Goal: Transaction & Acquisition: Book appointment/travel/reservation

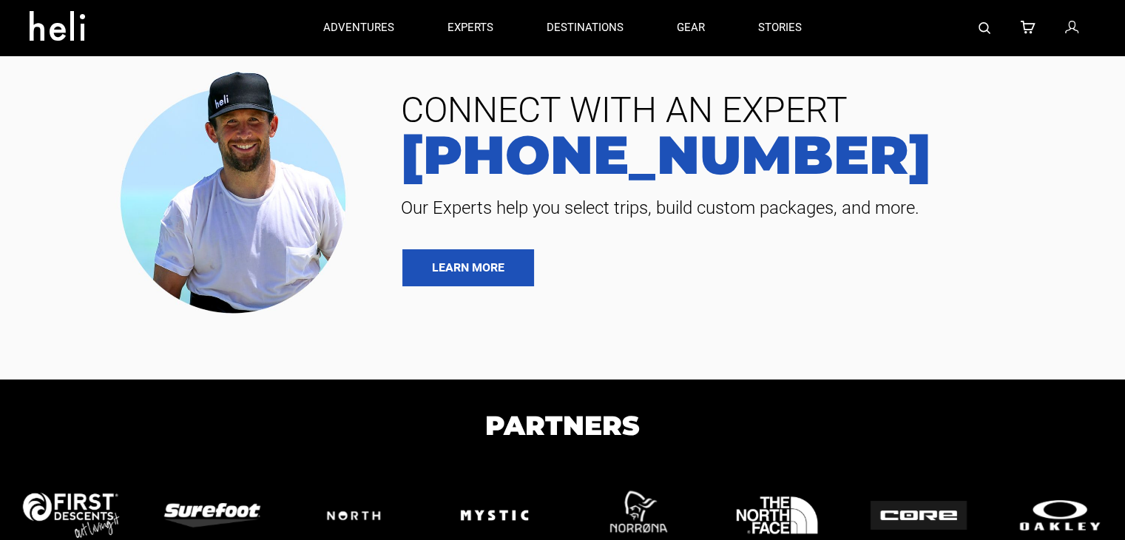
type input "Heli Skiing"
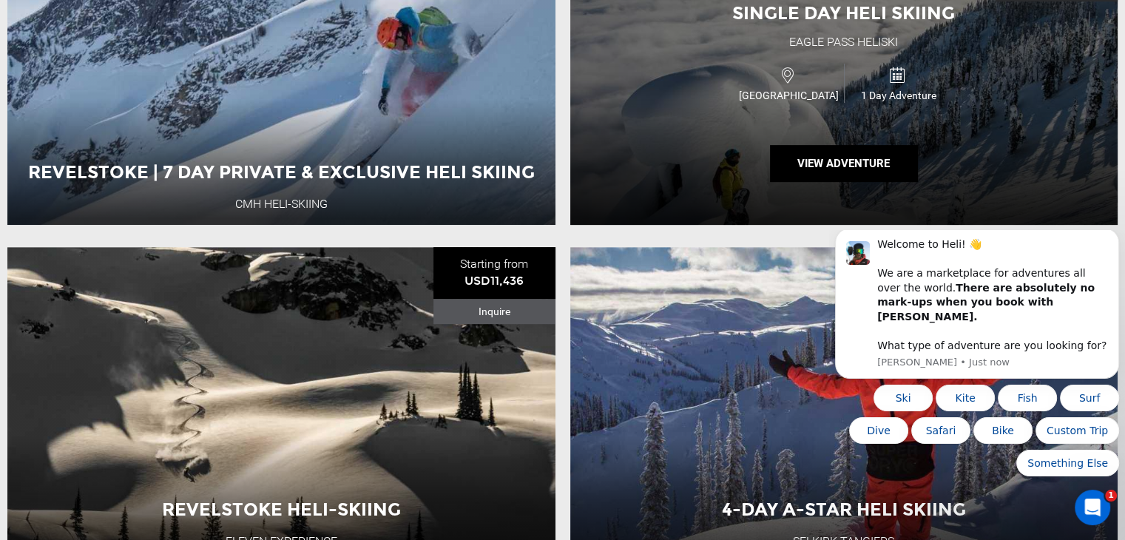
scroll to position [677, 0]
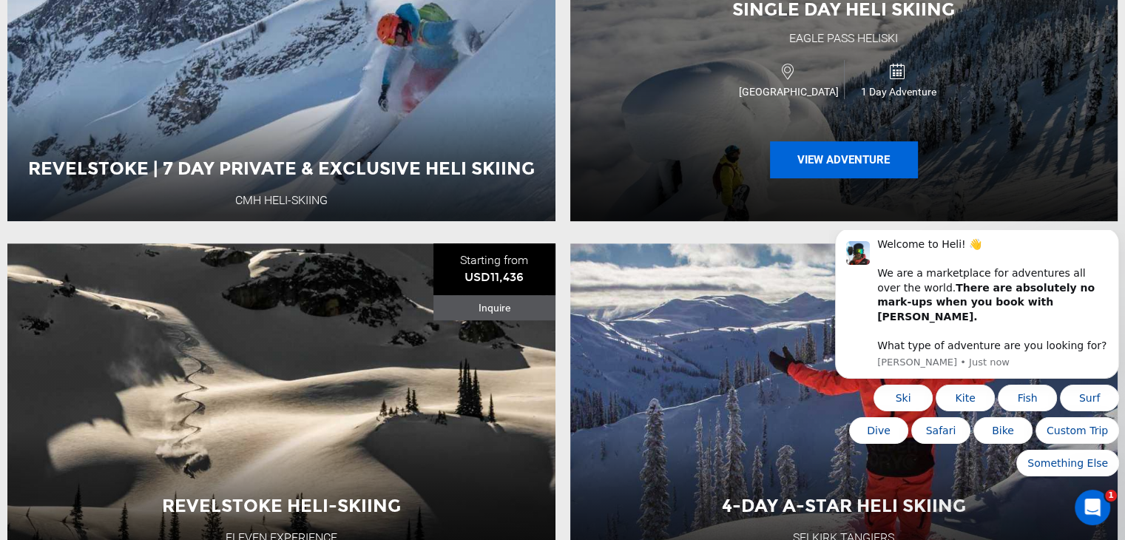
click at [824, 159] on button "View Adventure" at bounding box center [844, 159] width 148 height 37
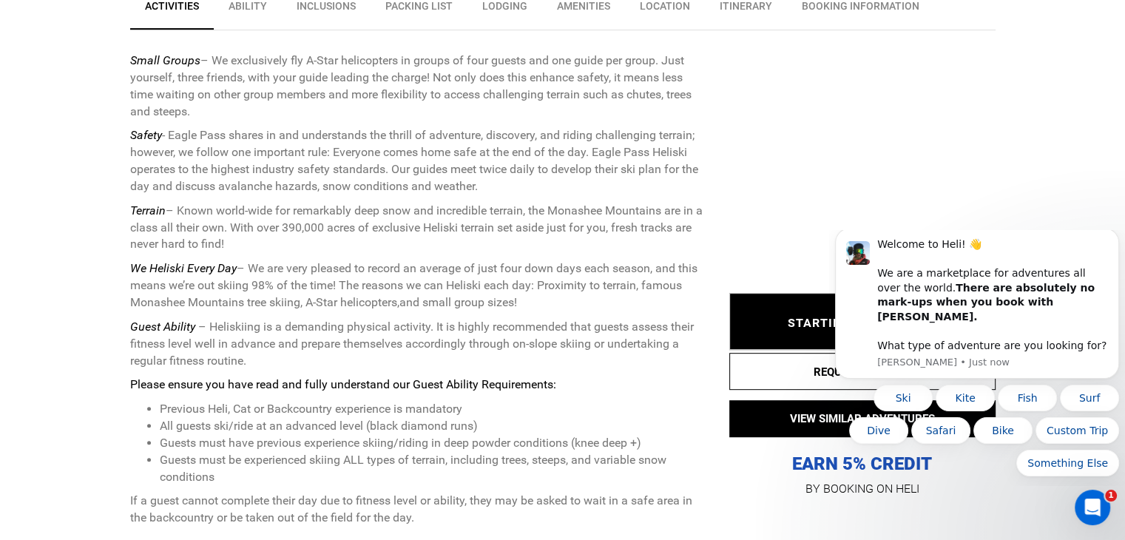
scroll to position [1068, 0]
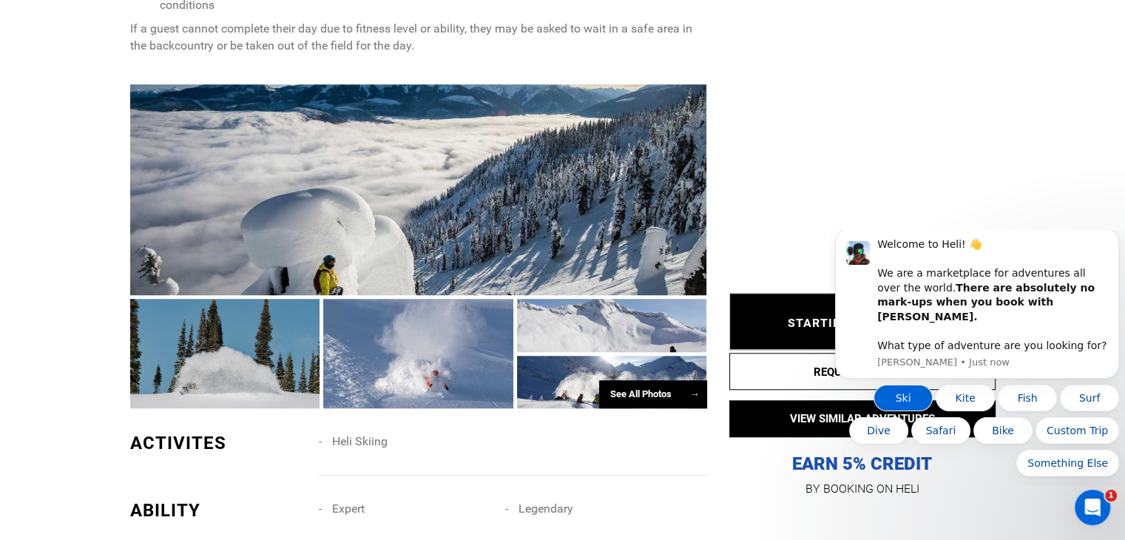
click at [913, 402] on button "Ski" at bounding box center [902, 398] width 59 height 27
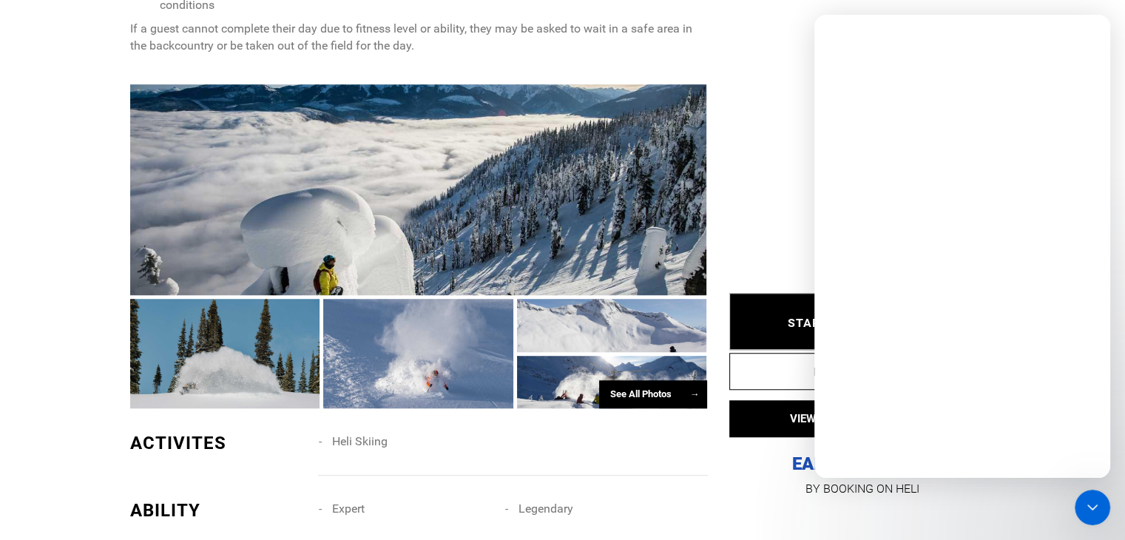
scroll to position [0, 0]
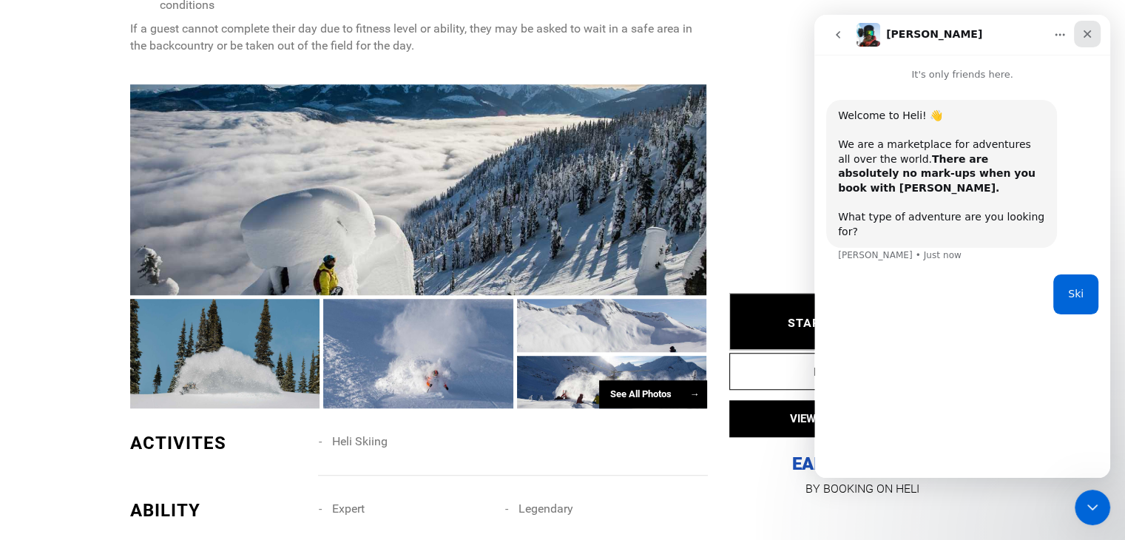
click at [1083, 38] on icon "Close" at bounding box center [1087, 34] width 12 height 12
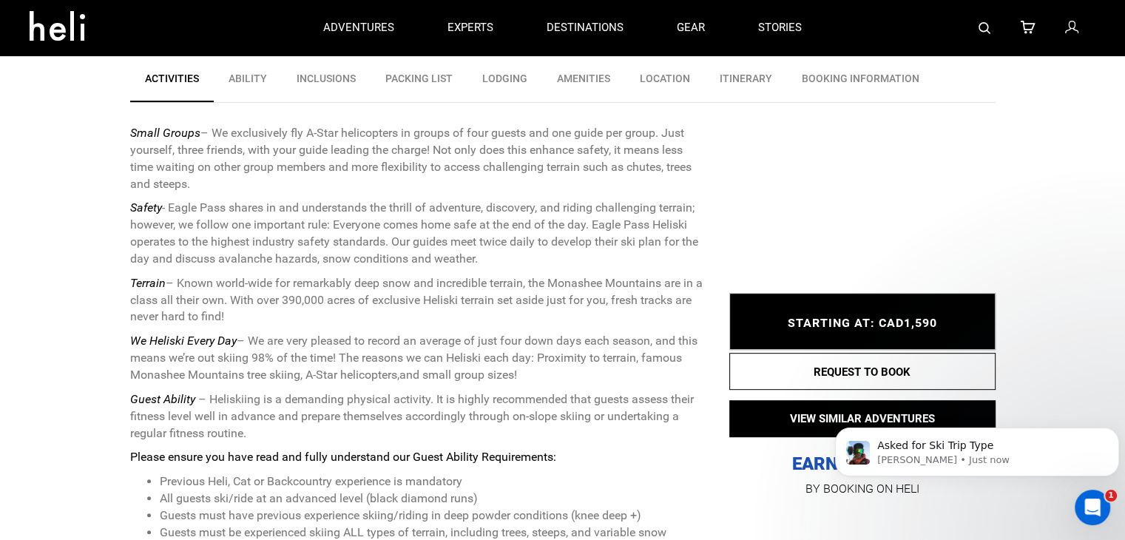
scroll to position [522, 0]
type input "Heli Skiing"
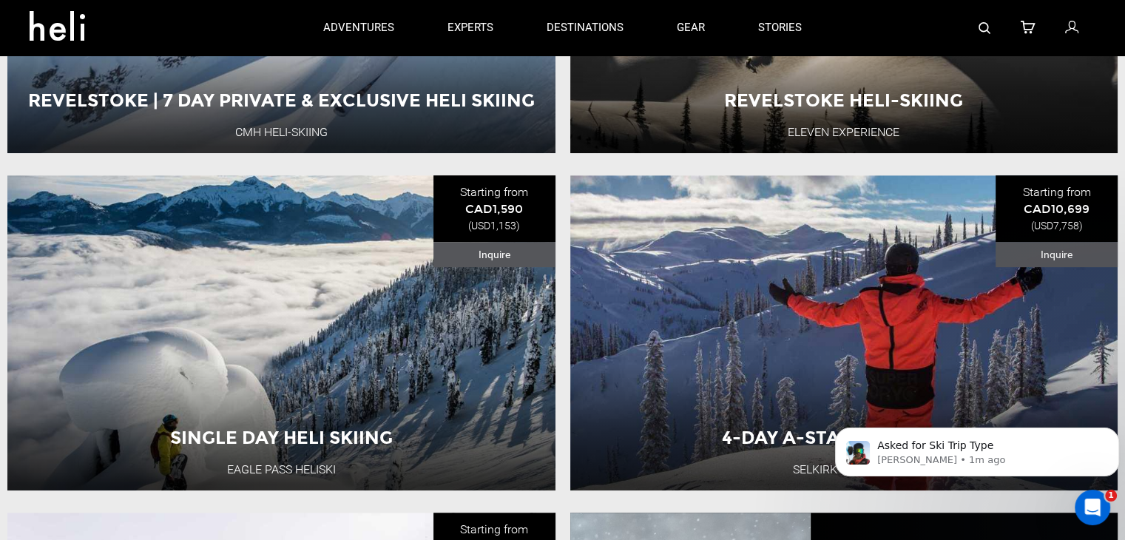
scroll to position [739, 0]
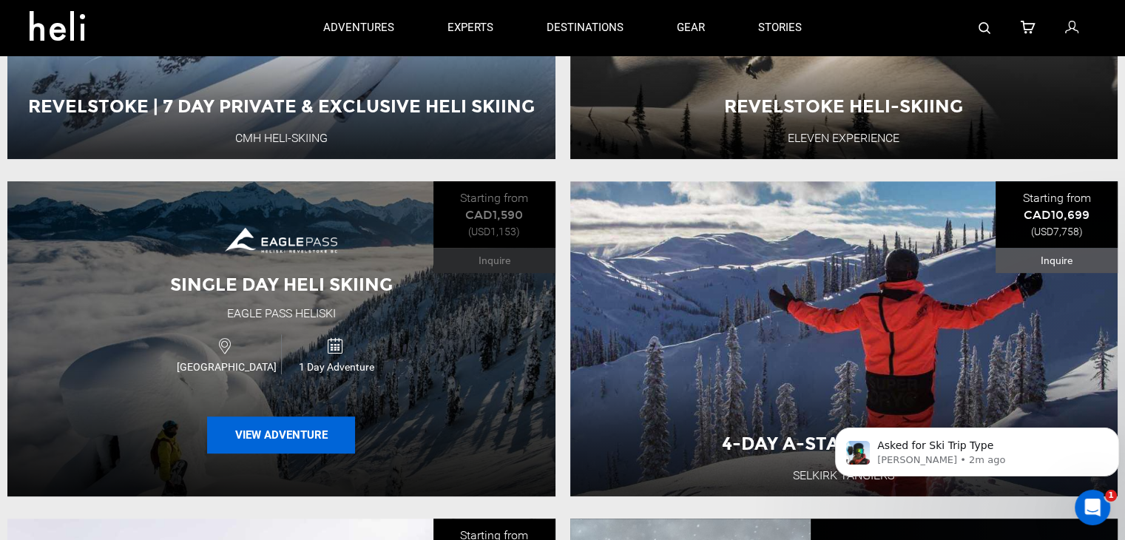
click at [311, 433] on button "View Adventure" at bounding box center [281, 434] width 148 height 37
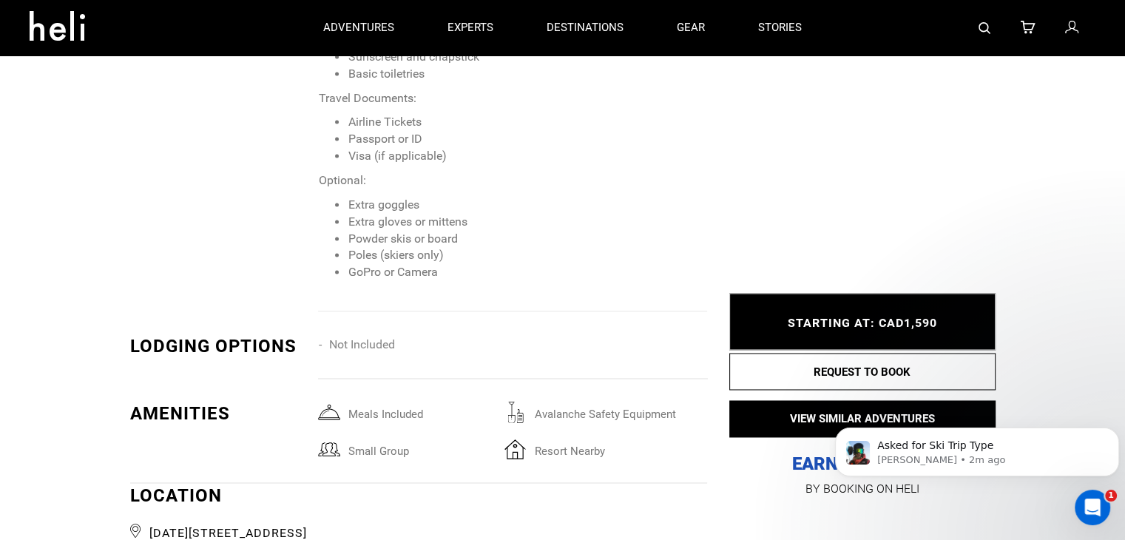
scroll to position [2171, 0]
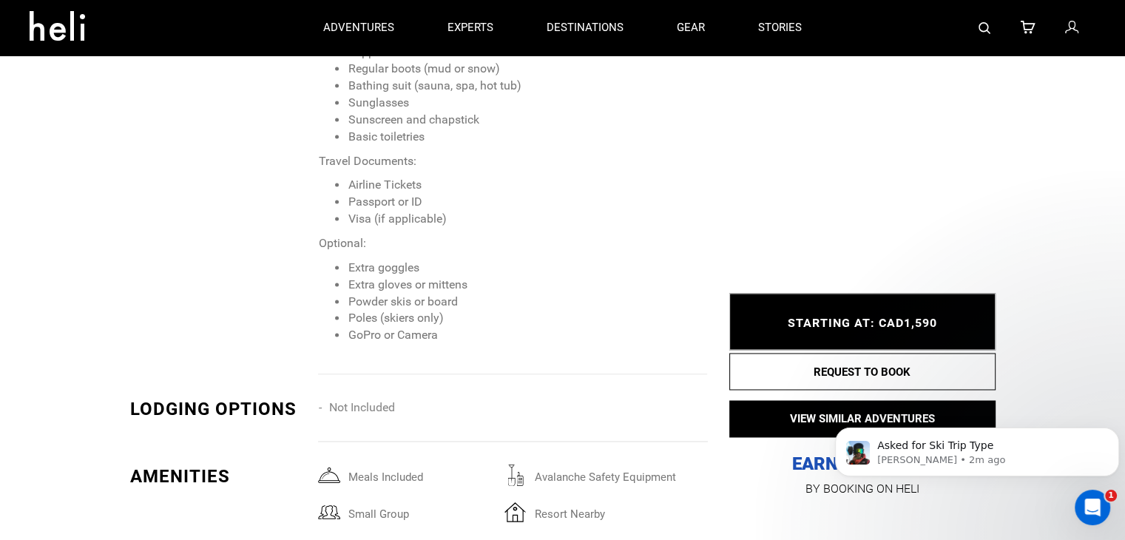
type input "Heli Skiing"
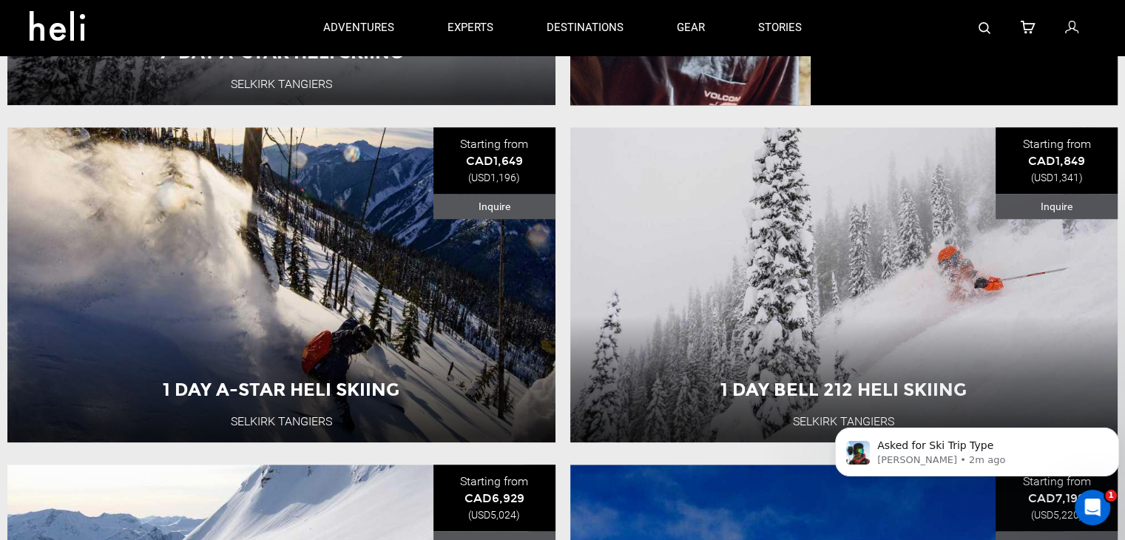
scroll to position [1443, 0]
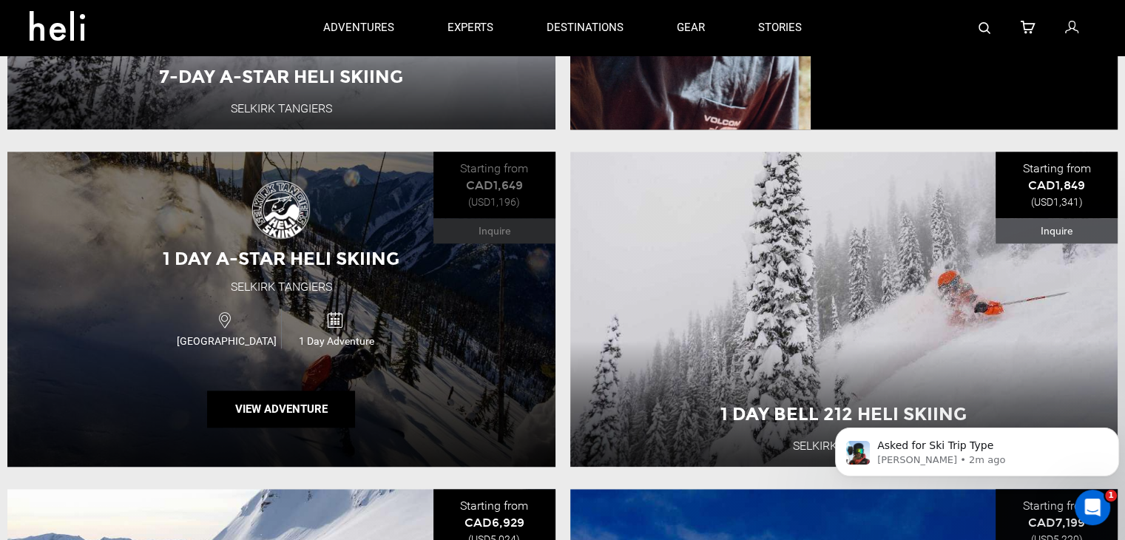
click at [419, 373] on div "1 Day A-Star Heli Skiing Selkirk [GEOGRAPHIC_DATA] [GEOGRAPHIC_DATA] 1 Day Adve…" at bounding box center [281, 309] width 548 height 315
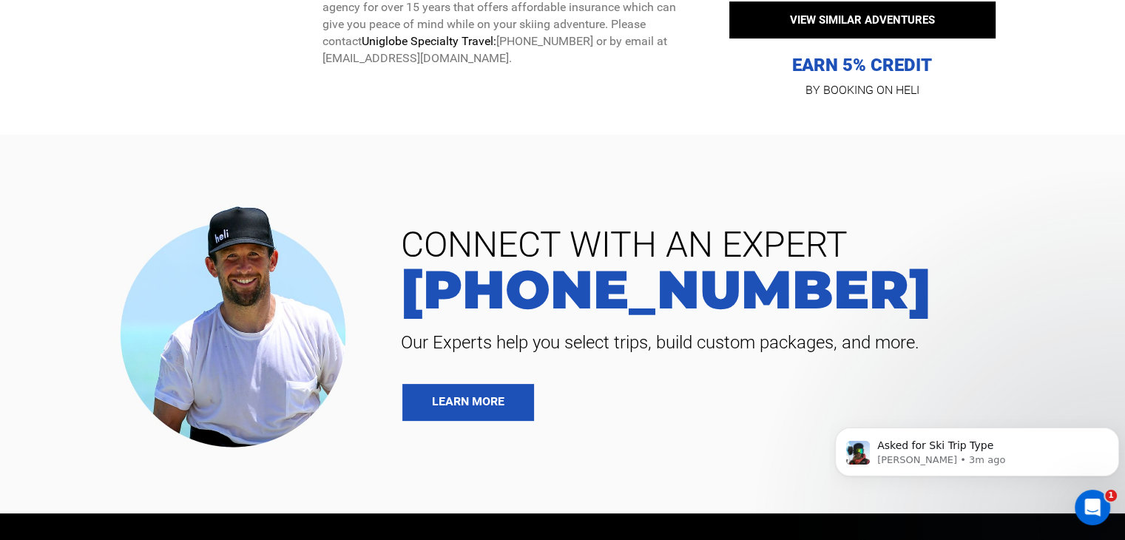
scroll to position [5890, 0]
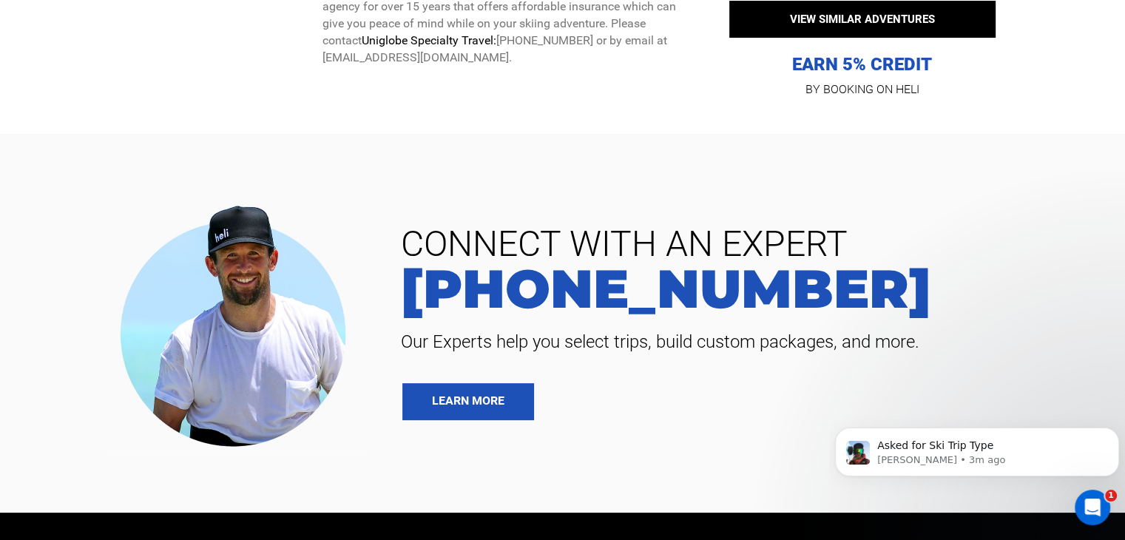
type input "Heli Skiing"
